Goal: Transaction & Acquisition: Purchase product/service

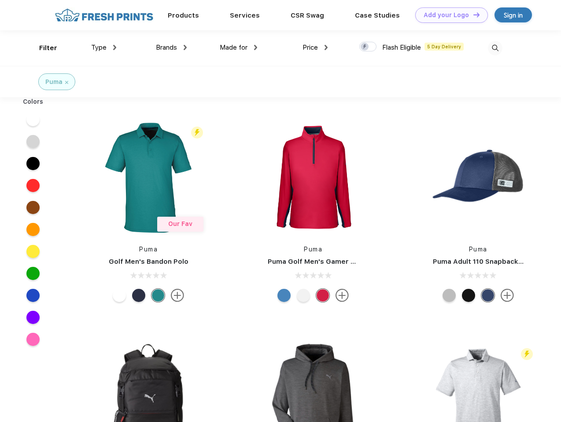
scroll to position [0, 0]
click at [448, 15] on link "Add your Logo Design Tool" at bounding box center [451, 14] width 73 height 15
click at [0, 0] on div "Design Tool" at bounding box center [0, 0] width 0 height 0
click at [472, 15] on link "Add your Logo Design Tool" at bounding box center [451, 14] width 73 height 15
click at [42, 48] on div "Filter" at bounding box center [48, 48] width 18 height 10
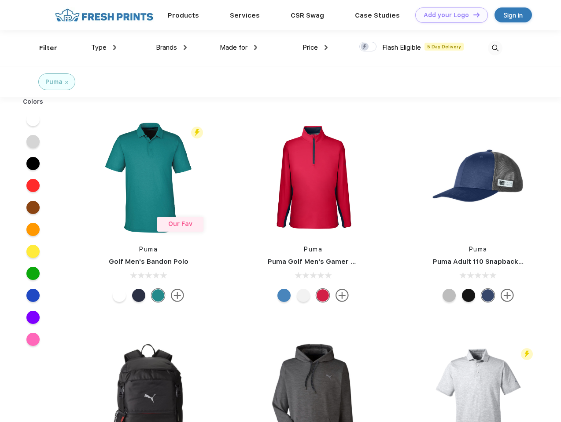
click at [104, 48] on span "Type" at bounding box center [98, 48] width 15 height 8
click at [171, 48] on span "Brands" at bounding box center [166, 48] width 21 height 8
click at [239, 48] on span "Made for" at bounding box center [234, 48] width 28 height 8
click at [315, 48] on span "Price" at bounding box center [309, 48] width 15 height 8
click at [368, 47] on div at bounding box center [367, 47] width 17 height 10
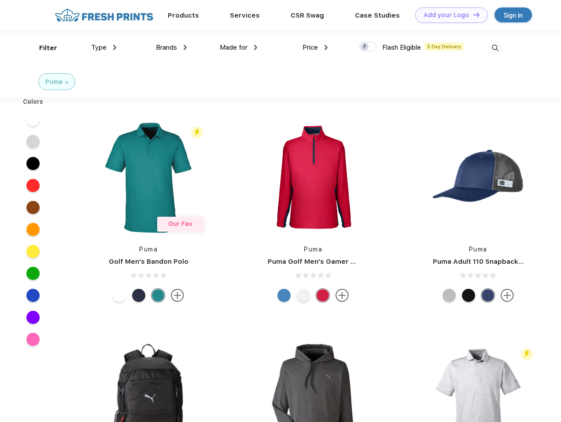
click at [365, 47] on input "checkbox" at bounding box center [362, 44] width 6 height 6
click at [495, 48] on img at bounding box center [495, 48] width 15 height 15
